Goal: Obtain resource: Download file/media

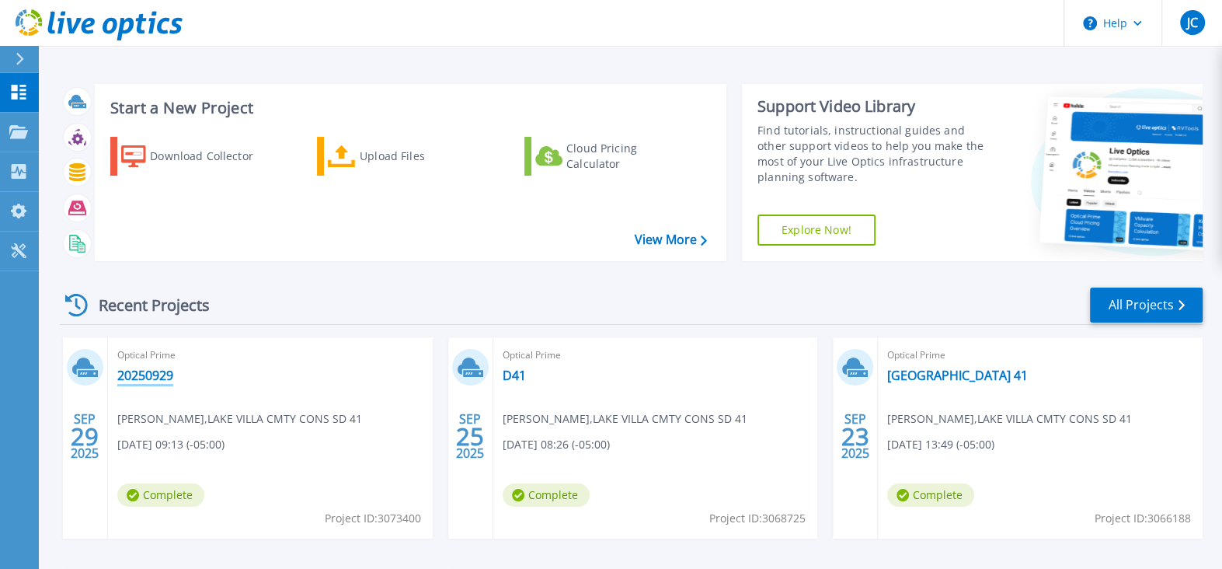
click at [156, 371] on link "20250929" at bounding box center [145, 375] width 56 height 16
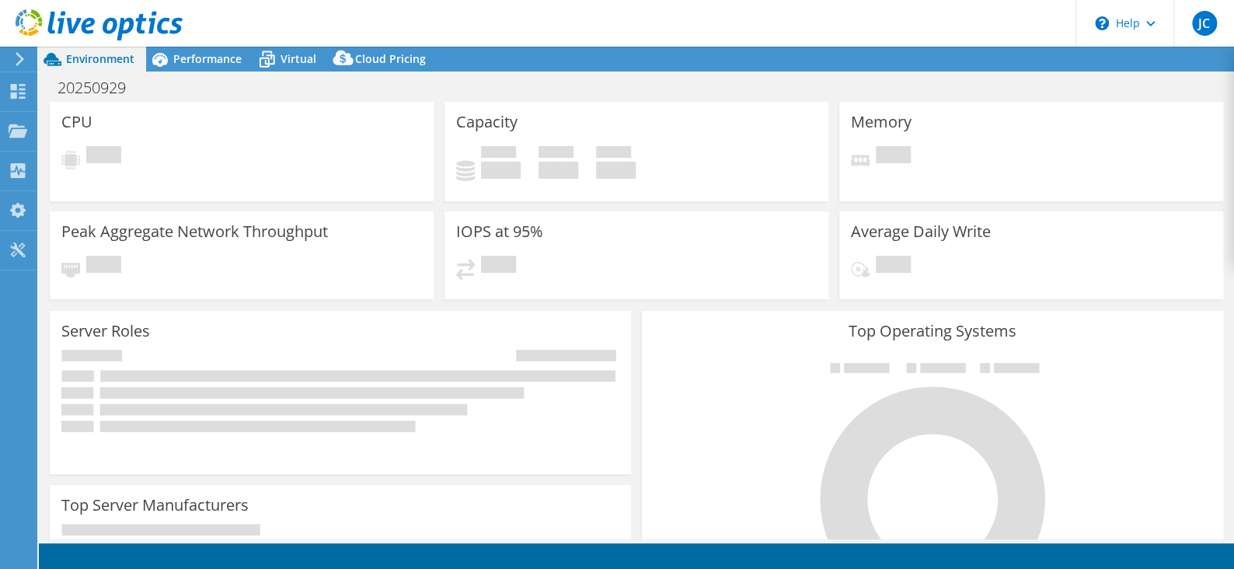
select select "USD"
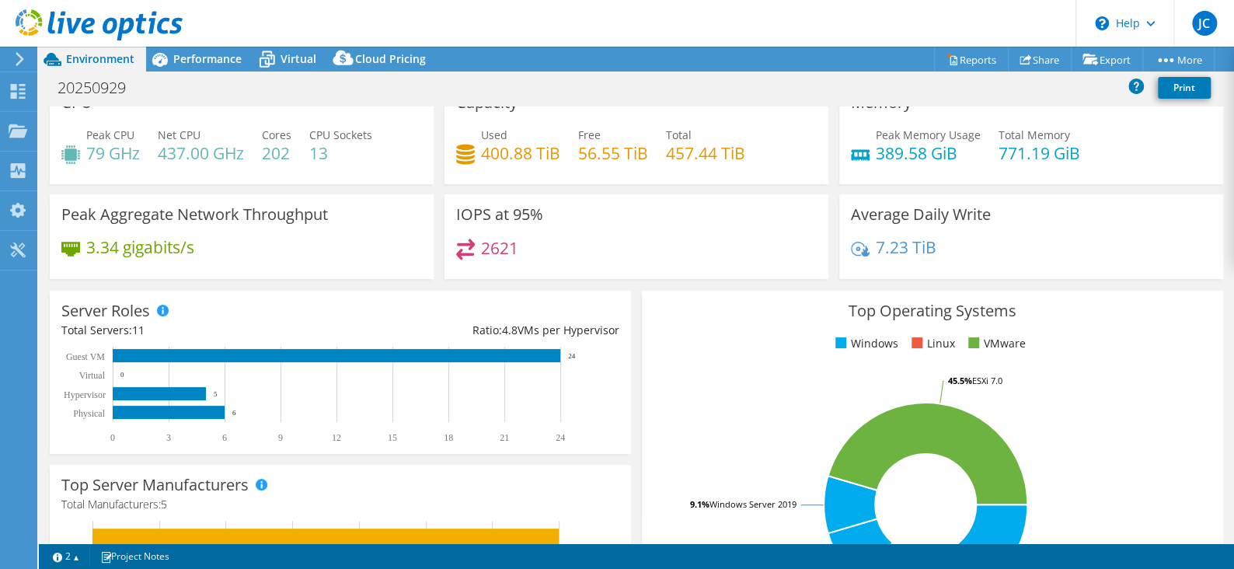
scroll to position [1, 0]
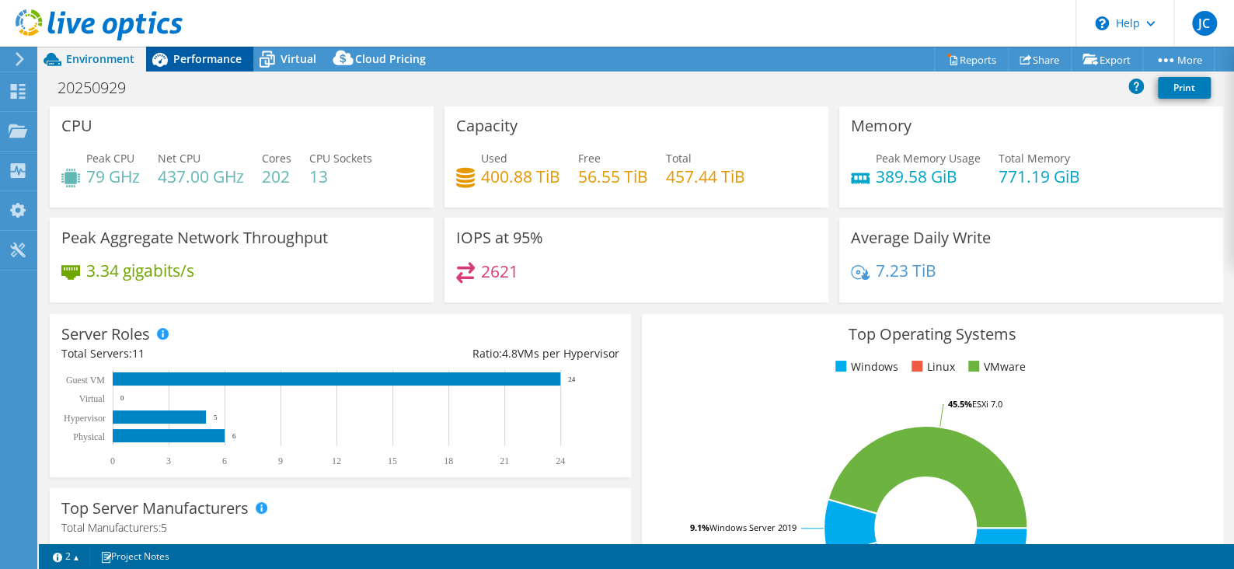
click at [209, 63] on span "Performance" at bounding box center [207, 58] width 68 height 15
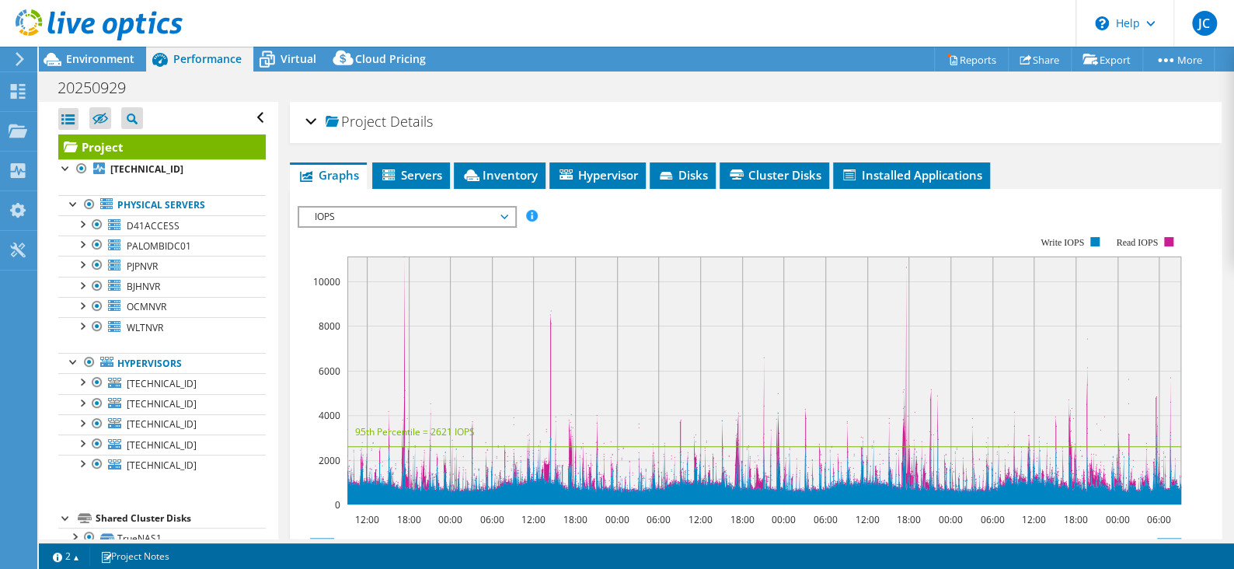
scroll to position [0, 0]
click at [158, 381] on span "[TECHNICAL_ID]" at bounding box center [162, 383] width 70 height 13
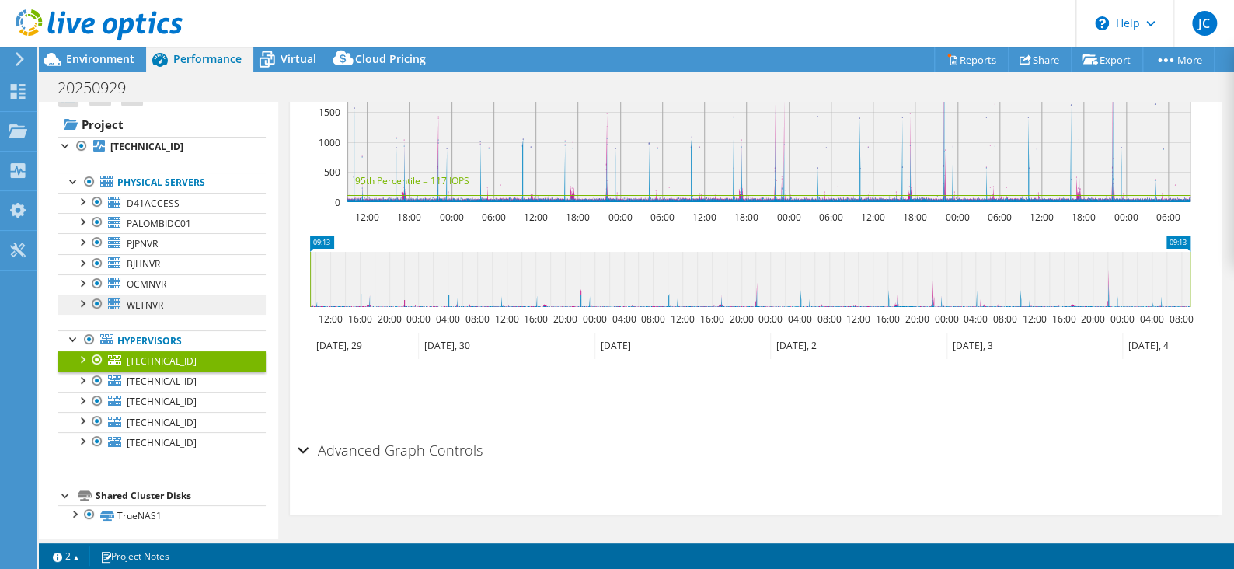
scroll to position [26, 0]
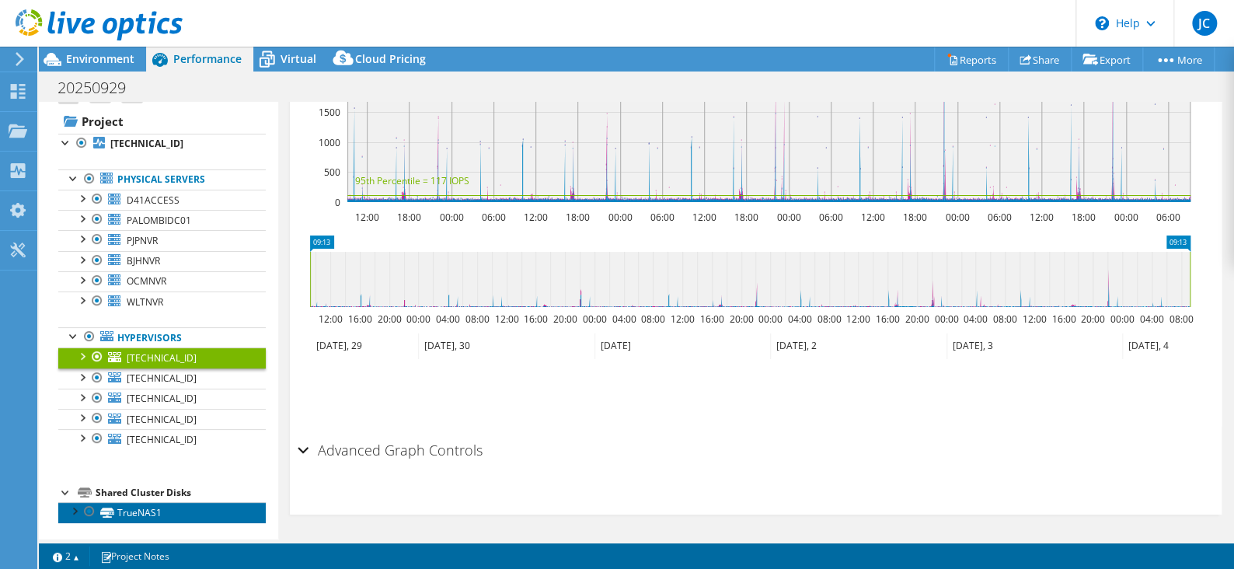
click at [141, 512] on link "TrueNAS1" at bounding box center [161, 512] width 207 height 20
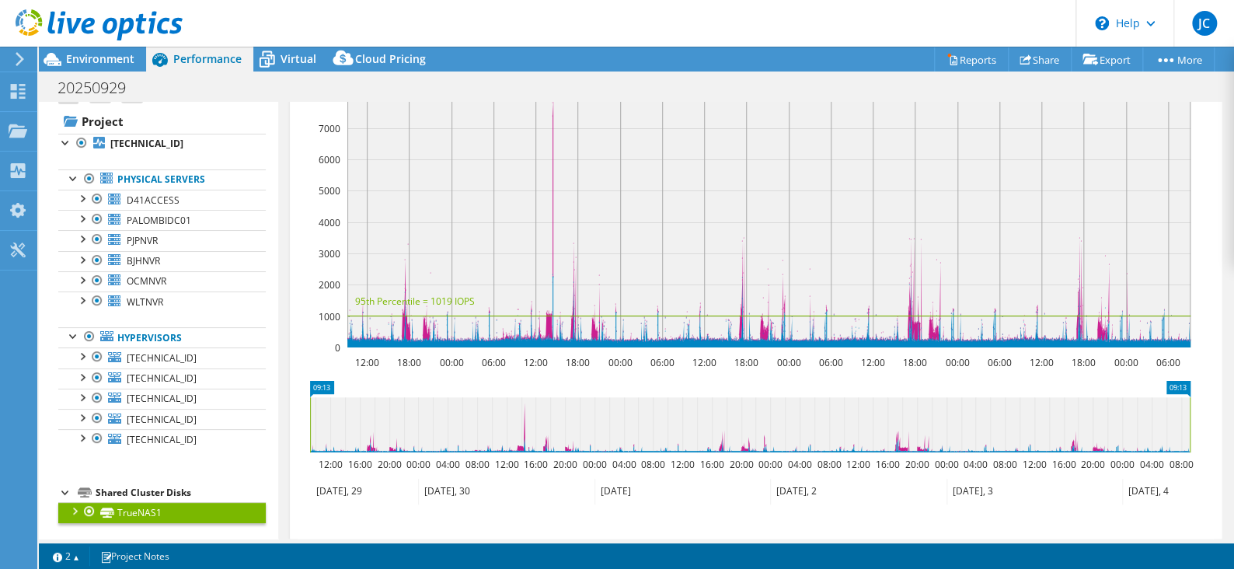
scroll to position [146, 0]
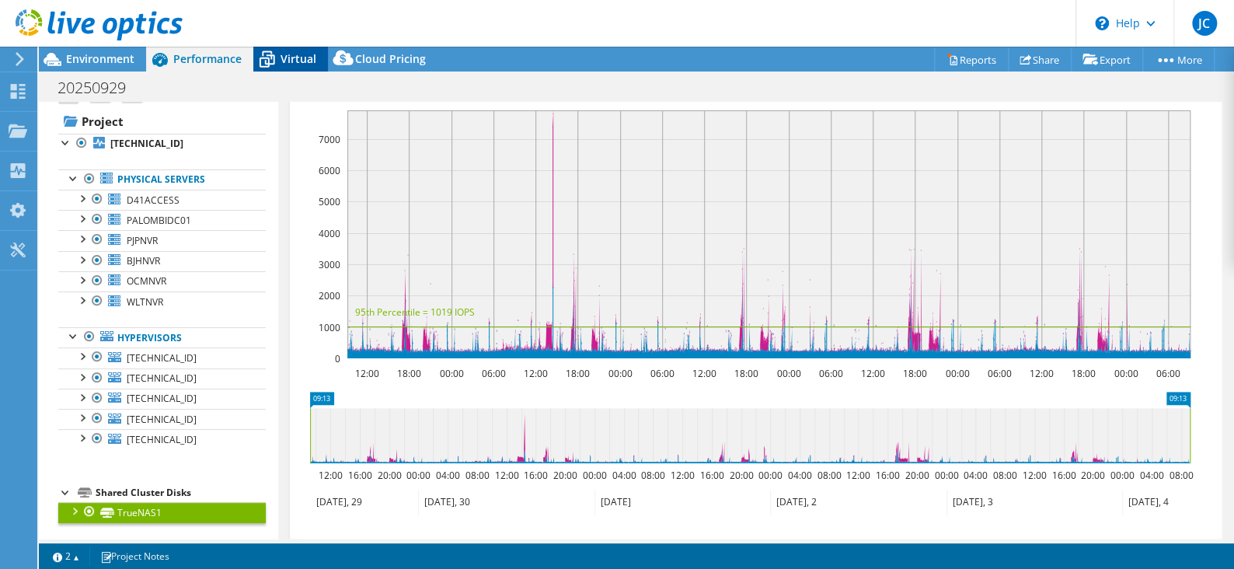
click at [284, 53] on span "Virtual" at bounding box center [298, 58] width 36 height 15
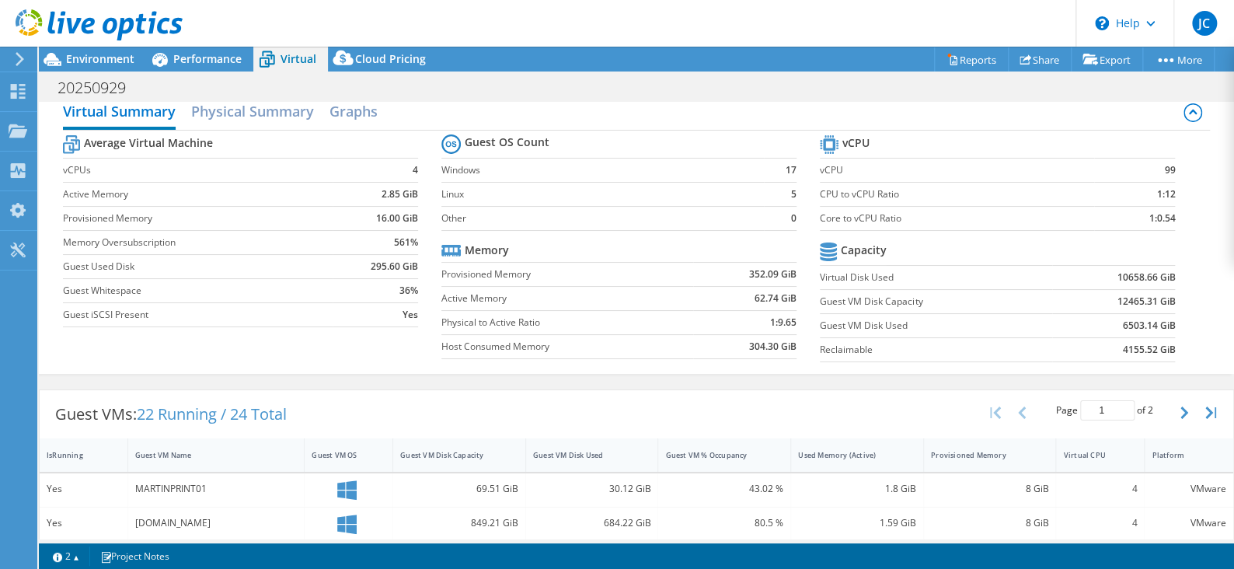
scroll to position [0, 0]
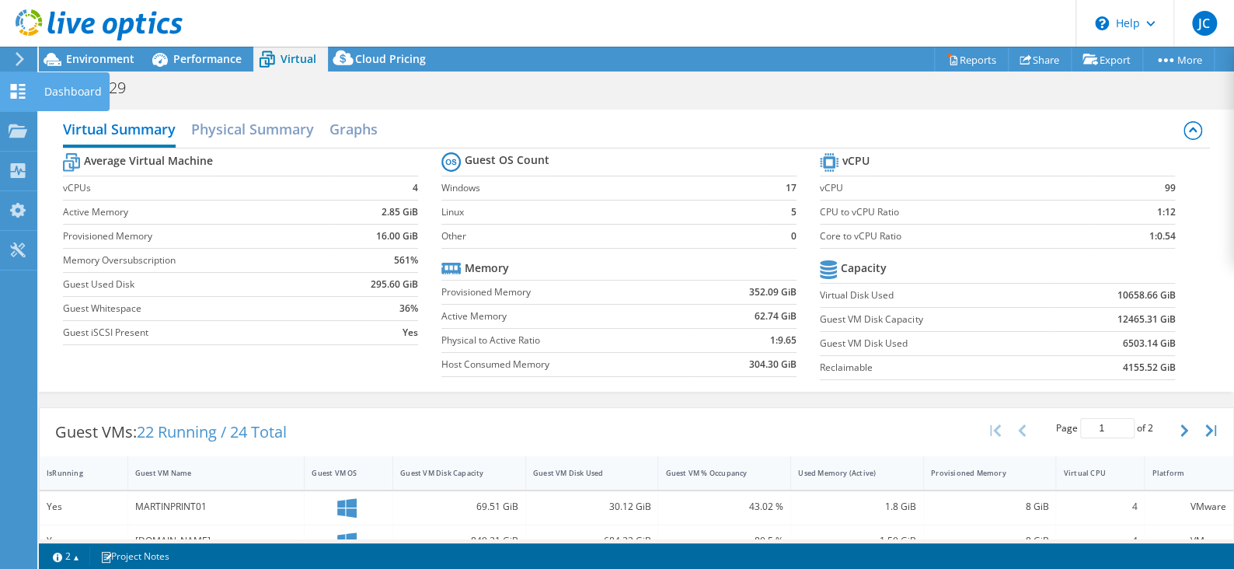
click at [19, 89] on use at bounding box center [18, 91] width 15 height 15
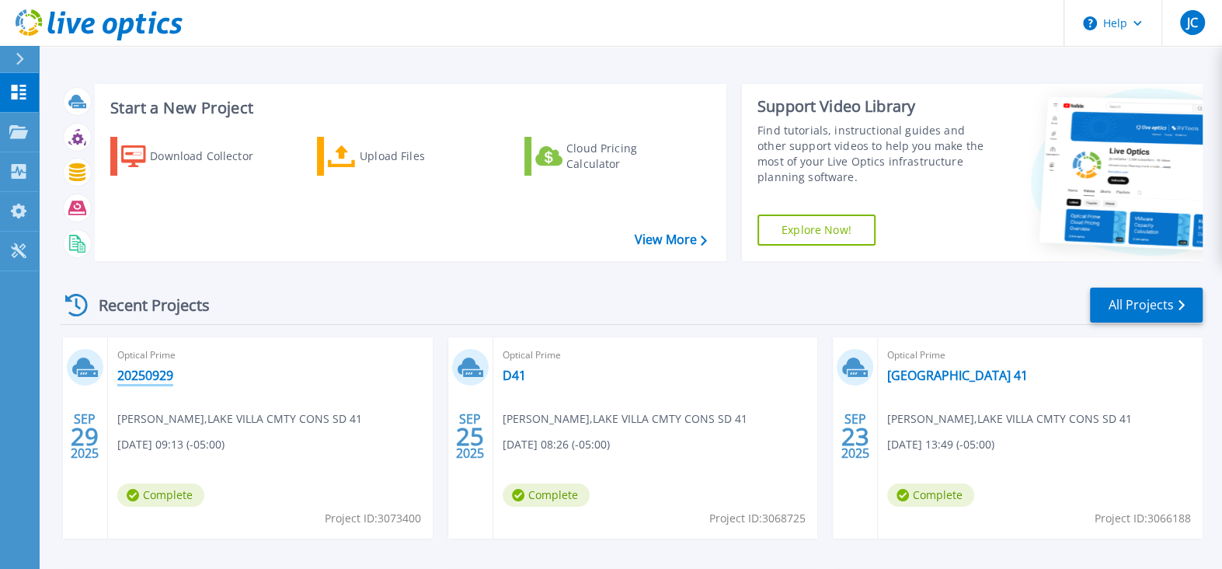
click at [144, 376] on link "20250929" at bounding box center [145, 375] width 56 height 16
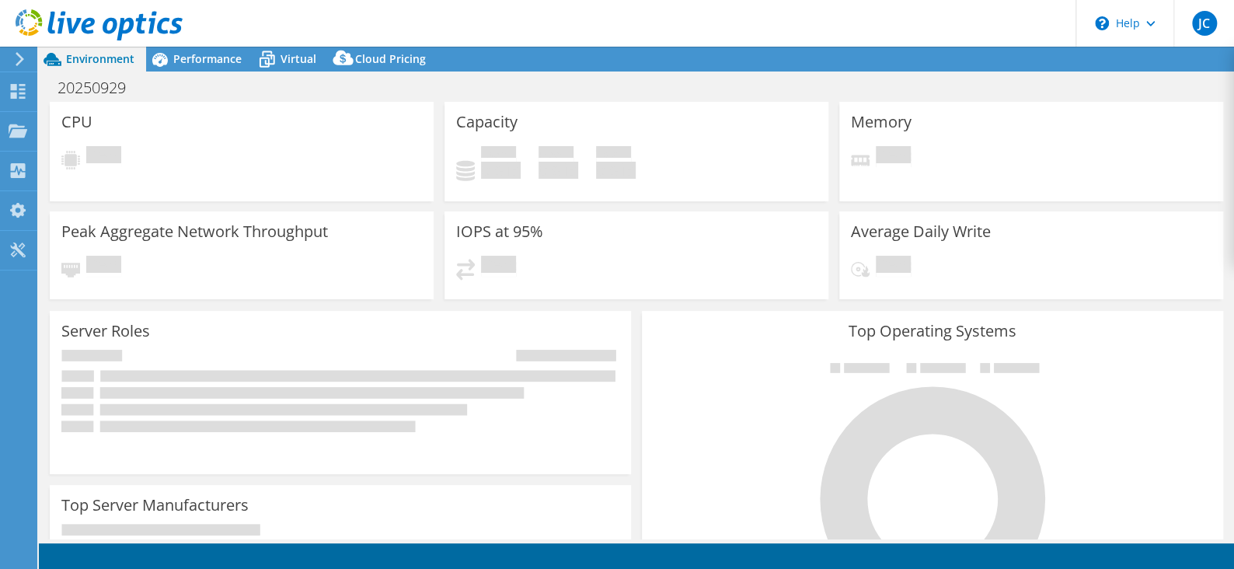
select select "USD"
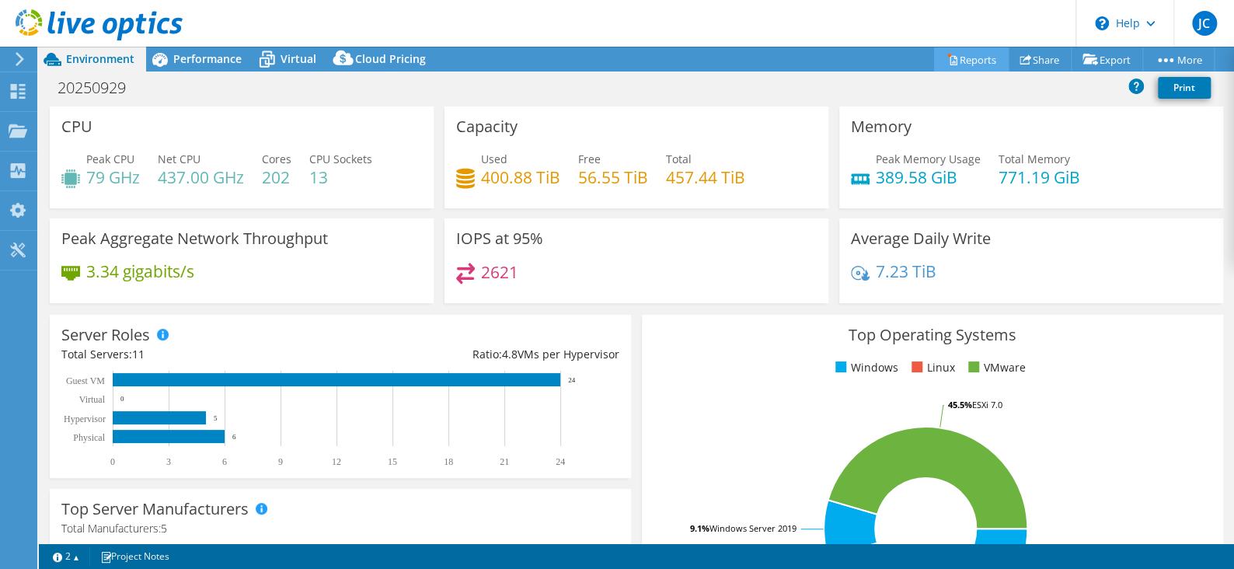
click at [965, 55] on link "Reports" at bounding box center [971, 59] width 75 height 24
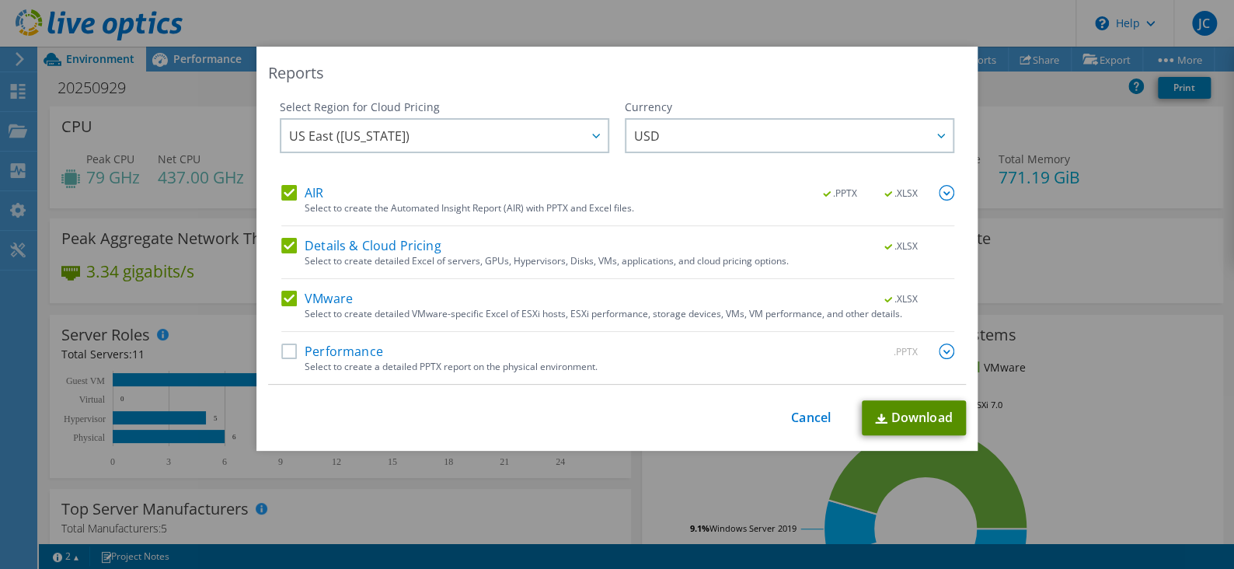
click at [914, 420] on link "Download" at bounding box center [914, 417] width 104 height 35
click at [811, 415] on link "Cancel" at bounding box center [811, 417] width 40 height 15
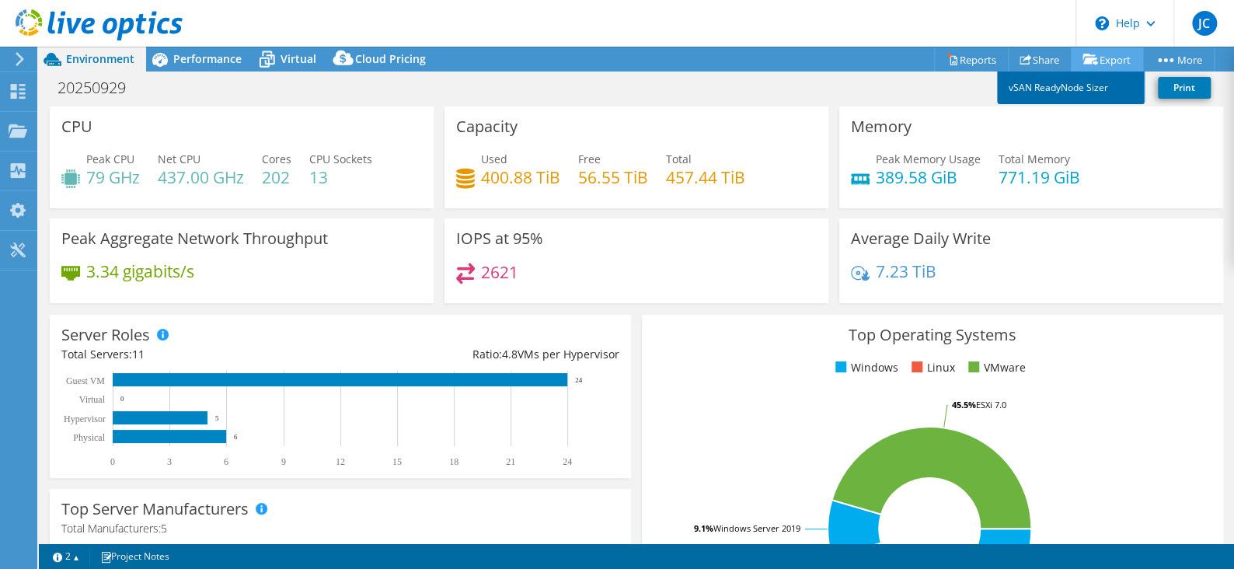
click at [1076, 86] on link "vSAN ReadyNode Sizer" at bounding box center [1071, 87] width 148 height 33
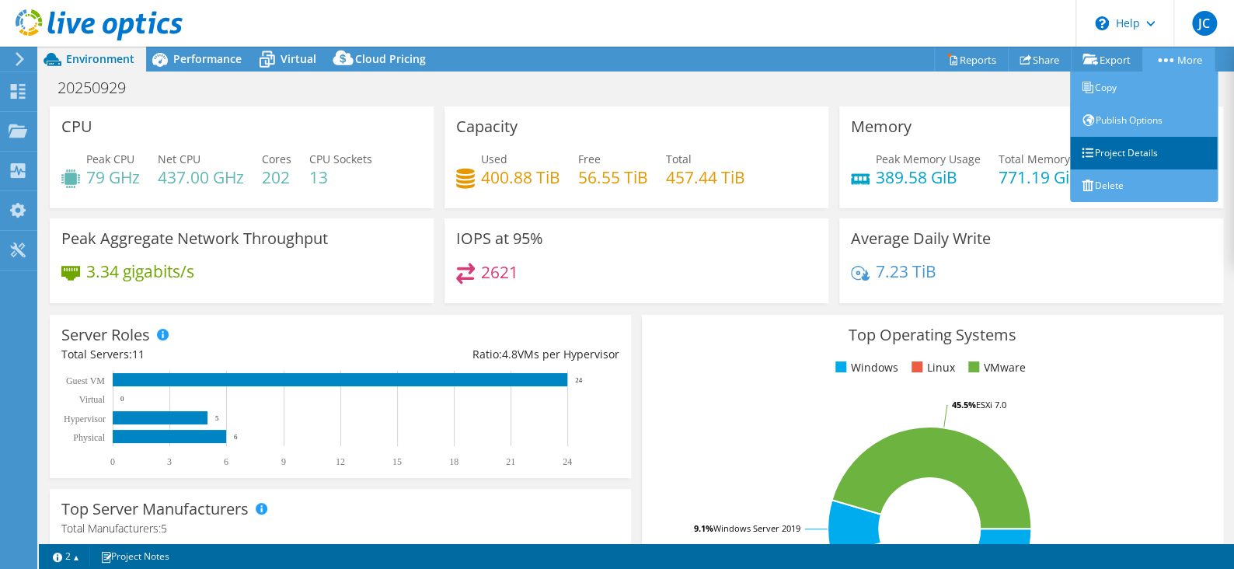
click at [1143, 152] on link "Project Details" at bounding box center [1144, 153] width 148 height 33
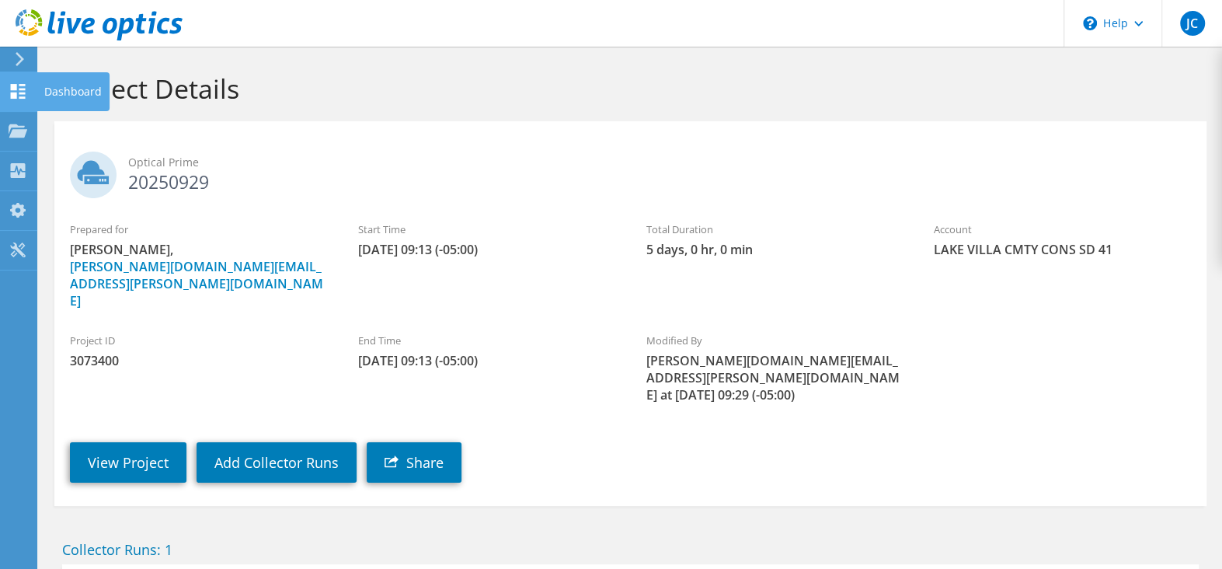
click at [37, 98] on div "Dashboard" at bounding box center [73, 91] width 73 height 39
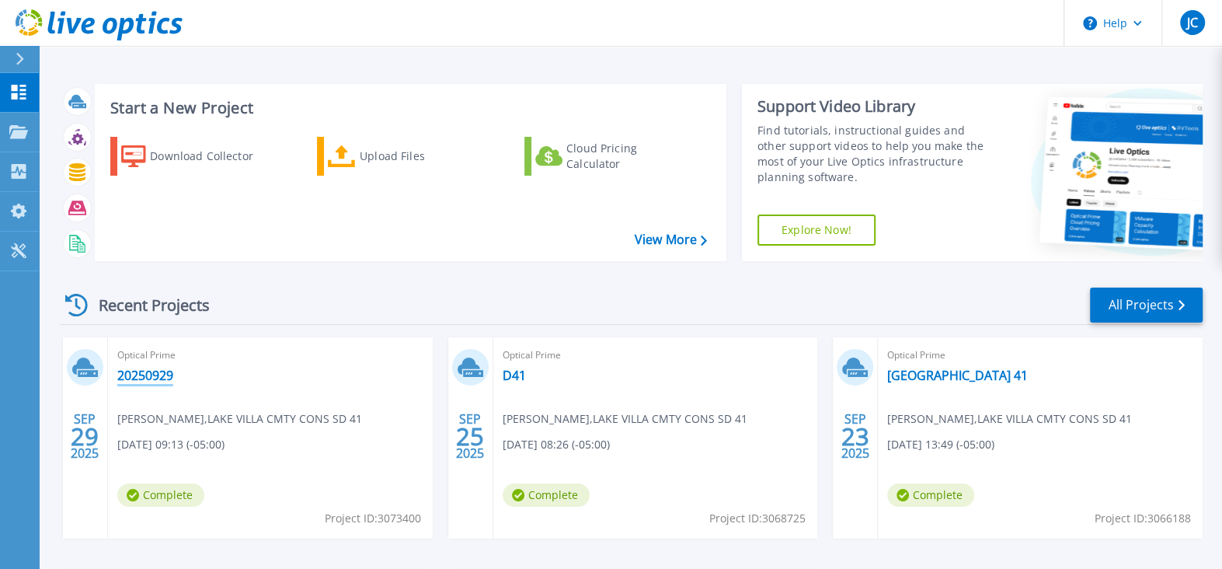
click at [139, 379] on link "20250929" at bounding box center [145, 375] width 56 height 16
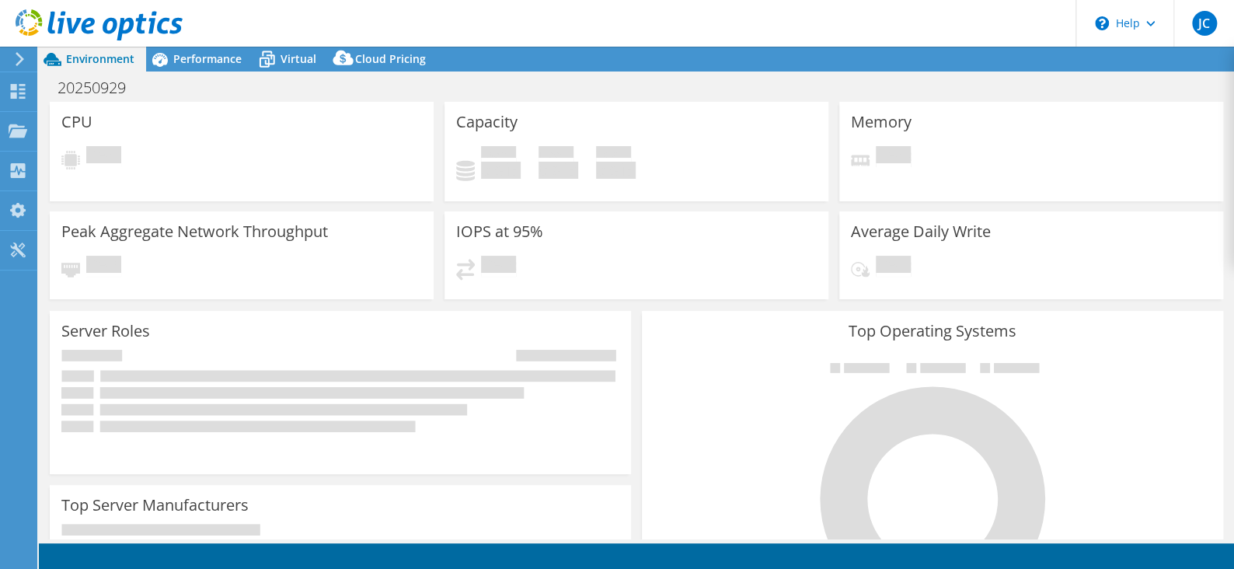
select select "USD"
